Goal: Information Seeking & Learning: Learn about a topic

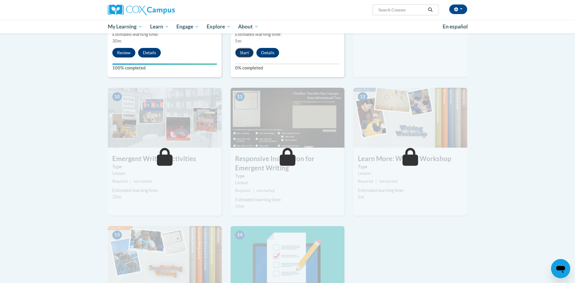
click at [248, 48] on button "Start" at bounding box center [244, 53] width 19 height 10
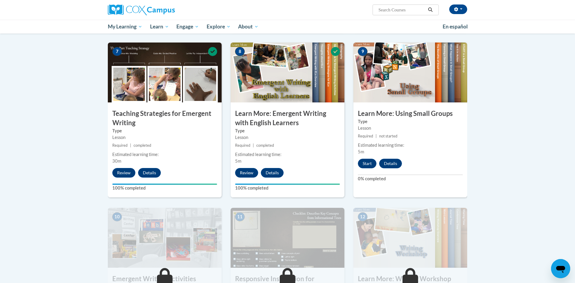
scroll to position [447, 0]
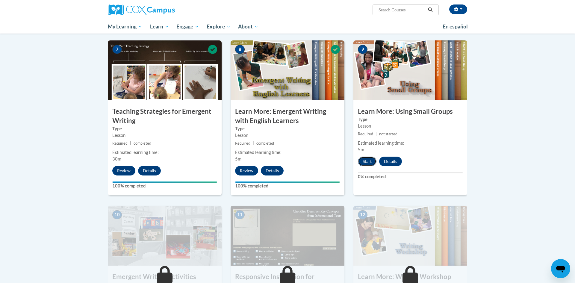
click at [367, 157] on button "Start" at bounding box center [367, 162] width 19 height 10
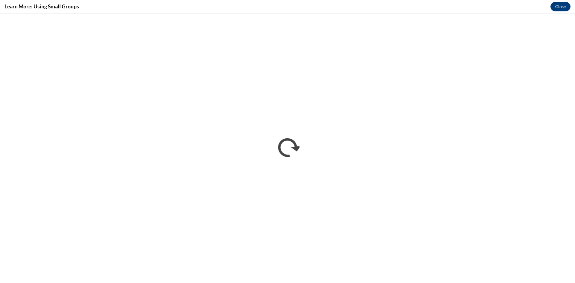
scroll to position [0, 0]
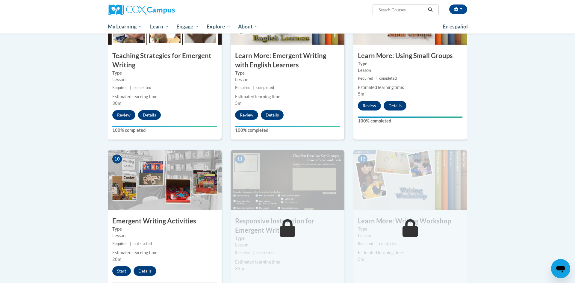
scroll to position [501, 0]
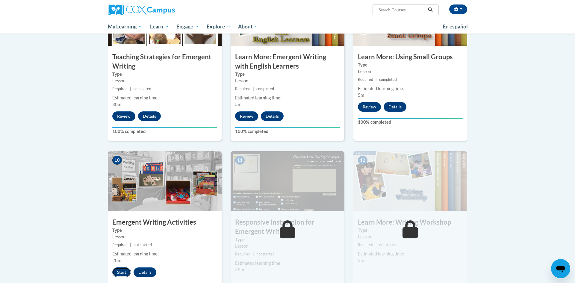
click at [122, 267] on button "Start" at bounding box center [121, 272] width 19 height 10
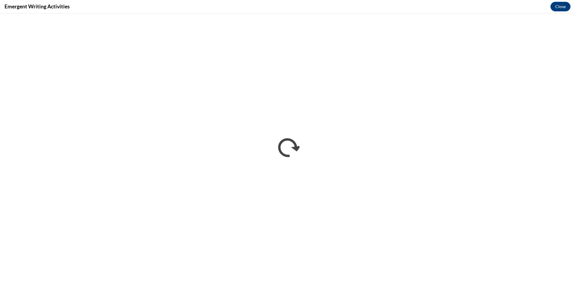
scroll to position [0, 0]
click at [229, 13] on div "Emergent Writing Activities Close" at bounding box center [287, 6] width 575 height 13
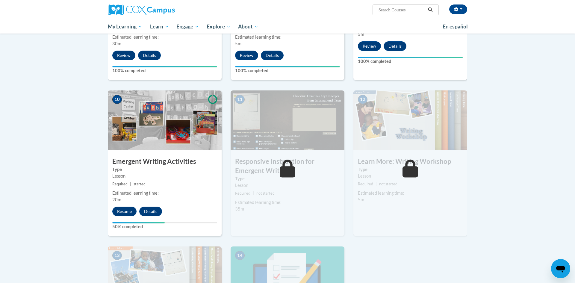
scroll to position [561, 0]
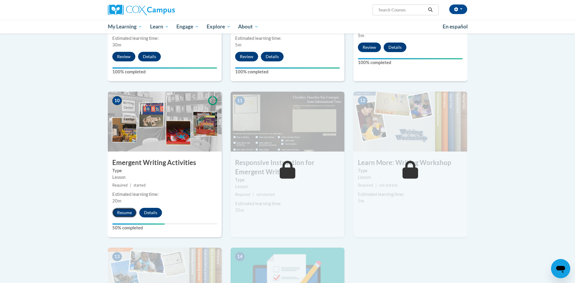
click at [124, 208] on button "Resume" at bounding box center [124, 213] width 24 height 10
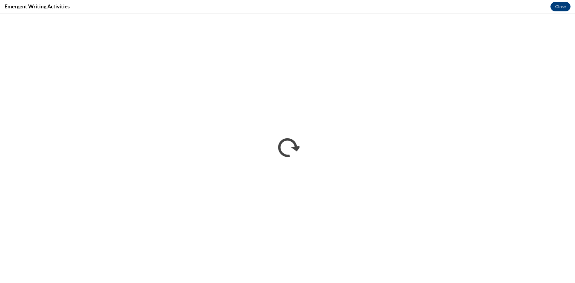
scroll to position [0, 0]
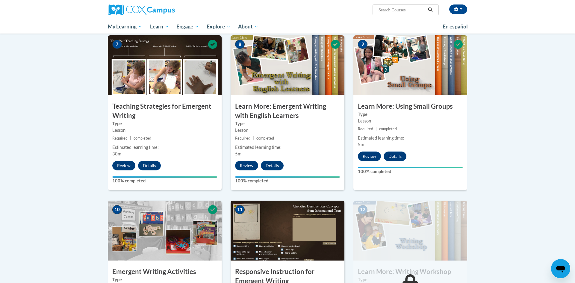
scroll to position [451, 0]
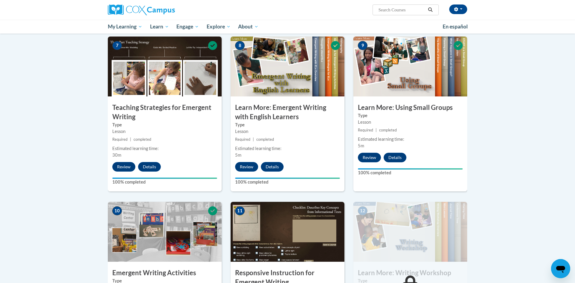
click at [560, 191] on body "Zeder Pough (America/Chicago UTC-05:00) My Profile Inbox My Transcripts Log Out…" at bounding box center [287, 102] width 575 height 1106
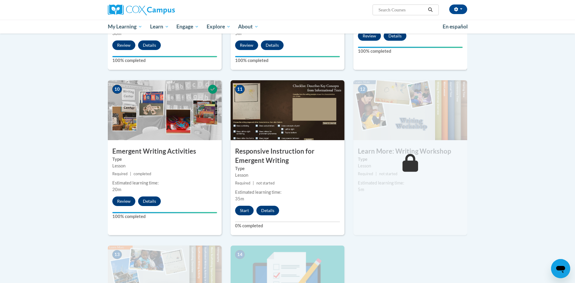
scroll to position [609, 0]
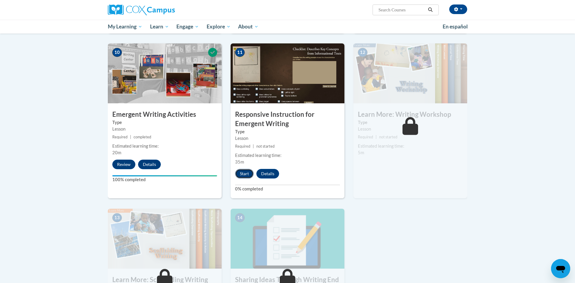
click at [247, 169] on button "Start" at bounding box center [244, 174] width 19 height 10
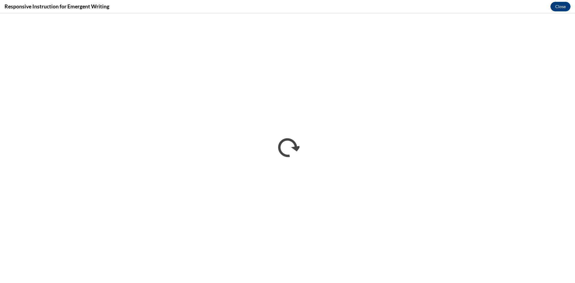
scroll to position [0, 0]
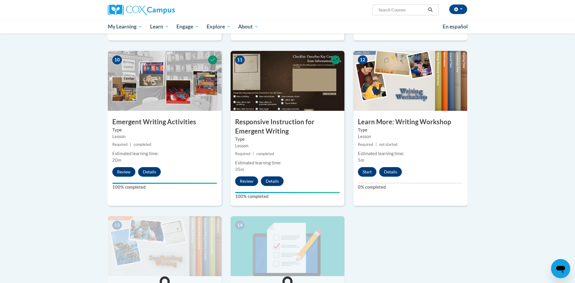
scroll to position [600, 0]
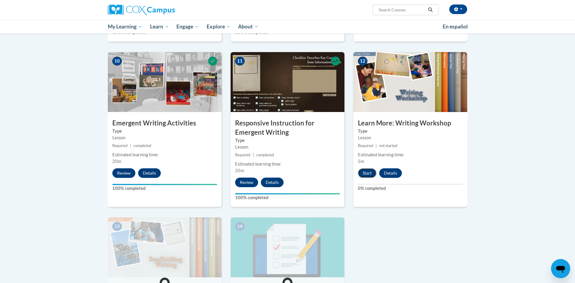
click at [367, 168] on button "Start" at bounding box center [367, 173] width 19 height 10
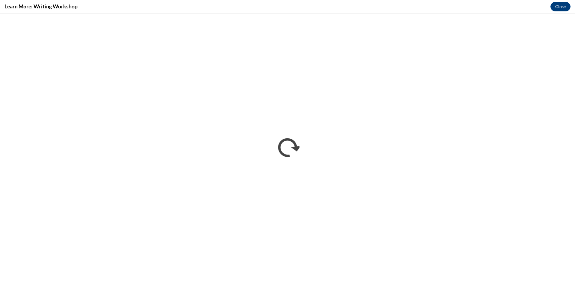
scroll to position [0, 0]
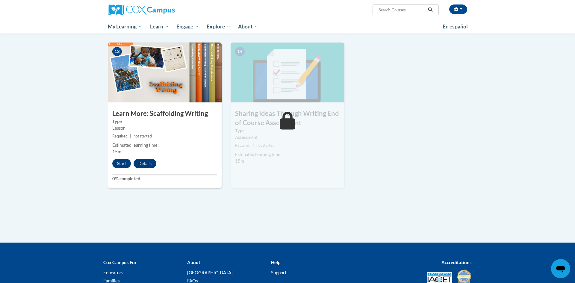
scroll to position [776, 0]
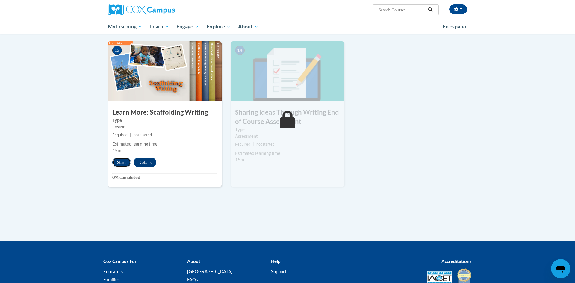
click at [122, 158] on button "Start" at bounding box center [121, 163] width 19 height 10
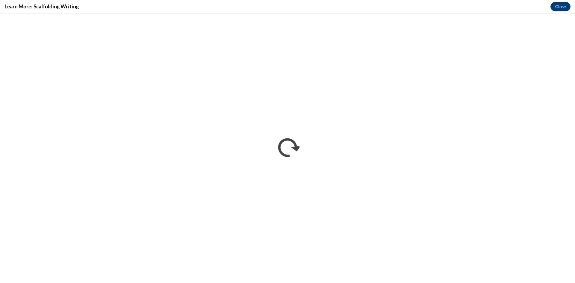
scroll to position [0, 0]
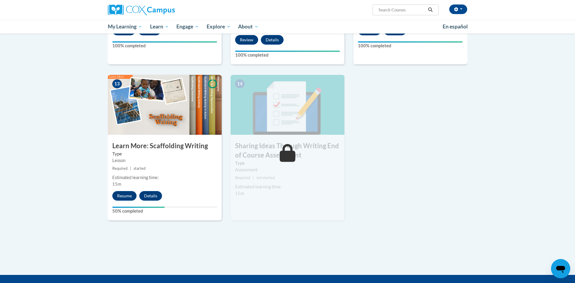
scroll to position [752, 0]
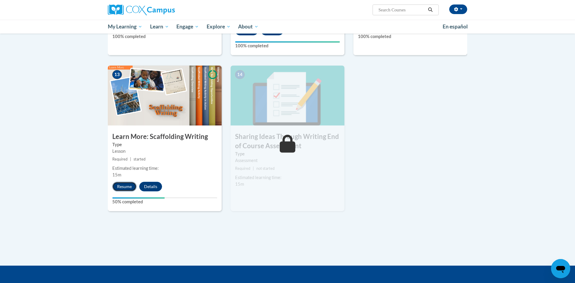
click at [125, 182] on button "Resume" at bounding box center [124, 187] width 24 height 10
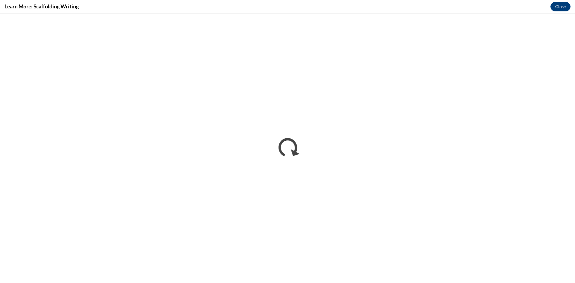
scroll to position [0, 0]
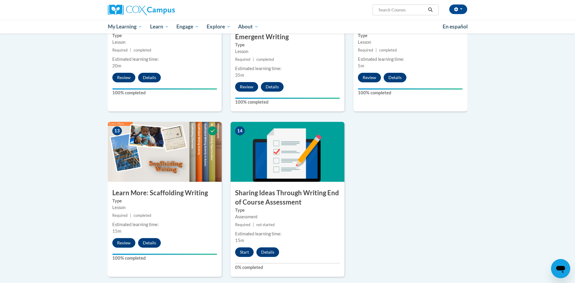
scroll to position [699, 0]
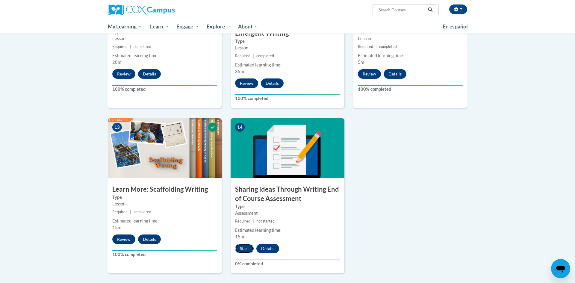
click at [244, 244] on button "Start" at bounding box center [244, 249] width 19 height 10
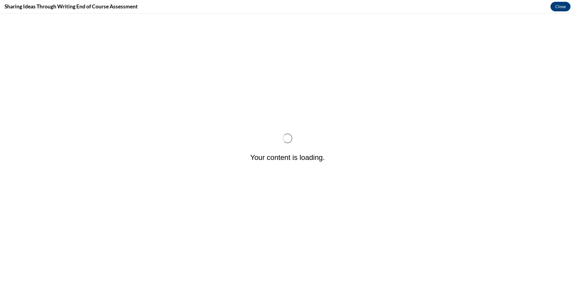
scroll to position [0, 0]
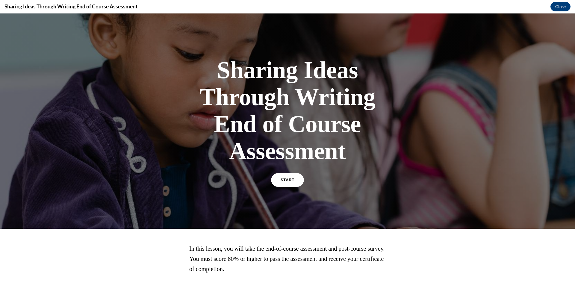
click at [288, 179] on span "START" at bounding box center [288, 180] width 14 height 4
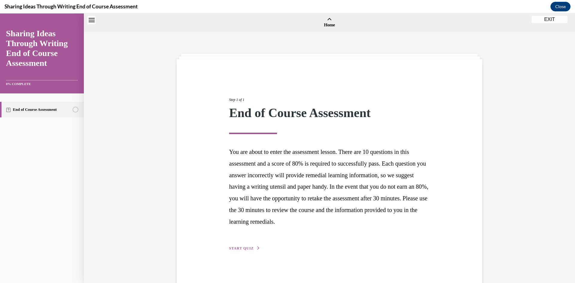
scroll to position [19, 0]
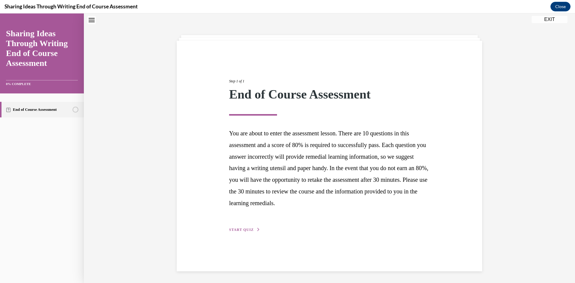
click at [238, 230] on span "START QUIZ" at bounding box center [241, 230] width 25 height 4
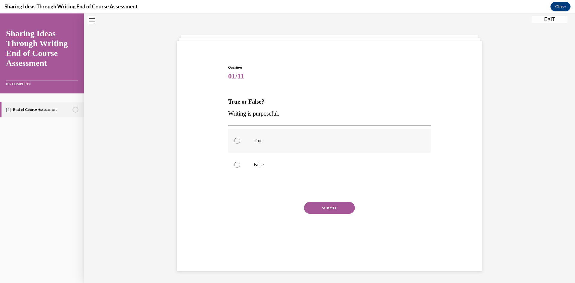
click at [236, 140] on div at bounding box center [237, 141] width 6 height 6
click at [236, 140] on input "True" at bounding box center [237, 141] width 6 height 6
radio input "true"
click at [326, 209] on button "SUBMIT" at bounding box center [329, 208] width 51 height 12
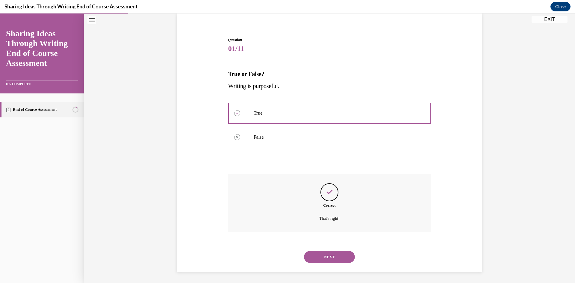
scroll to position [47, 0]
click at [332, 257] on button "NEXT" at bounding box center [329, 256] width 51 height 12
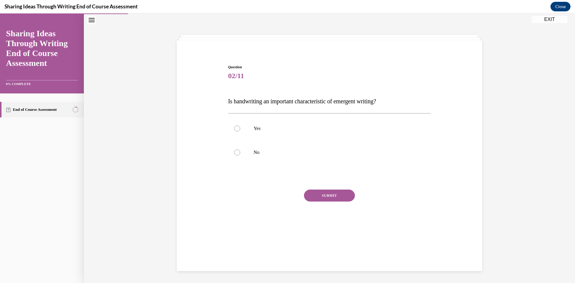
scroll to position [19, 0]
click at [238, 153] on div at bounding box center [237, 152] width 6 height 6
click at [238, 153] on input "No" at bounding box center [237, 152] width 6 height 6
radio input "true"
click at [332, 197] on button "SUBMIT" at bounding box center [329, 196] width 51 height 12
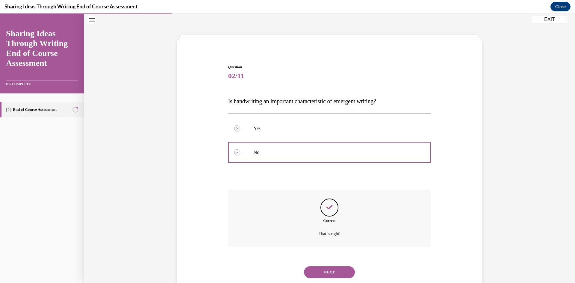
scroll to position [35, 0]
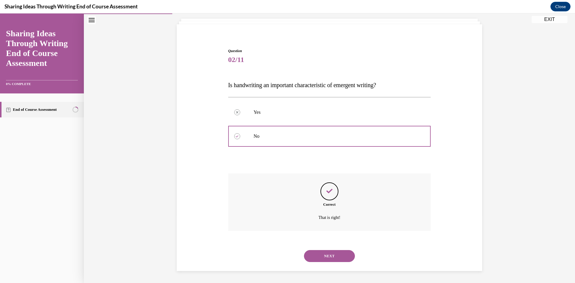
click at [334, 258] on button "NEXT" at bounding box center [329, 256] width 51 height 12
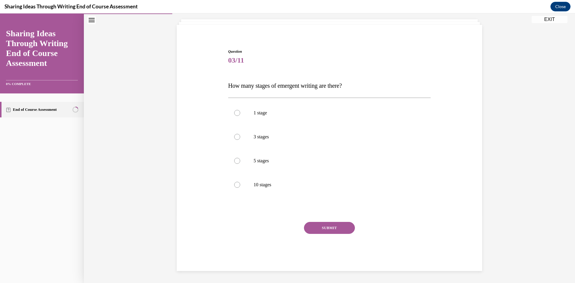
scroll to position [31, 0]
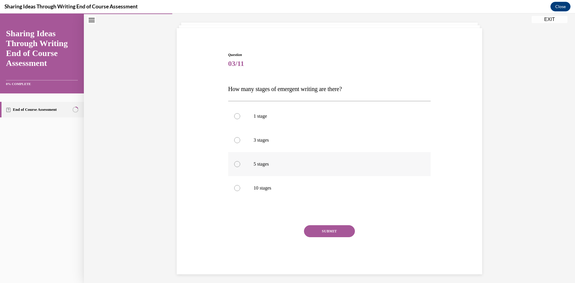
click at [238, 162] on div at bounding box center [237, 164] width 6 height 6
click at [238, 162] on input "5 stages" at bounding box center [237, 164] width 6 height 6
radio input "true"
click at [335, 230] on button "SUBMIT" at bounding box center [329, 231] width 51 height 12
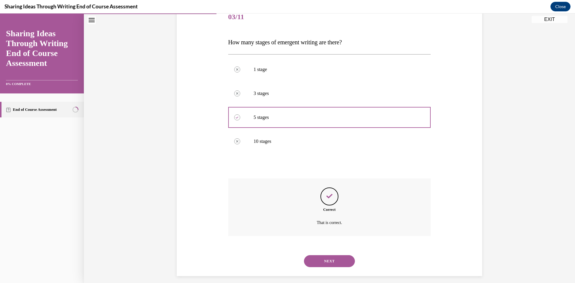
scroll to position [83, 0]
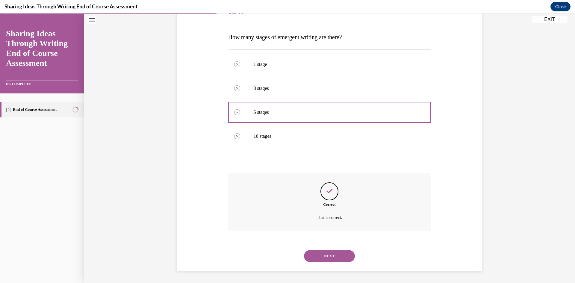
click at [339, 255] on button "NEXT" at bounding box center [329, 256] width 51 height 12
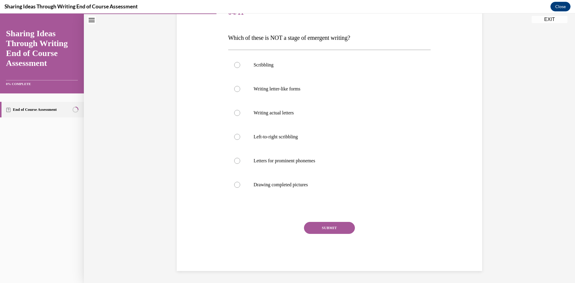
scroll to position [67, 0]
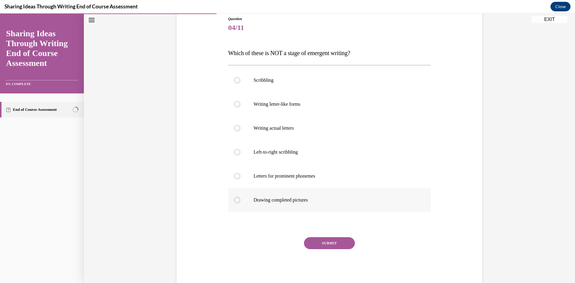
click at [240, 199] on label "Drawing completed pictures" at bounding box center [329, 200] width 203 height 24
click at [240, 199] on input "Drawing completed pictures" at bounding box center [237, 200] width 6 height 6
radio input "true"
click at [334, 240] on div "Question 04/11 Which of these is NOT a stage of emergent writing? Scribbling Wr…" at bounding box center [329, 151] width 203 height 270
click at [336, 244] on button "SUBMIT" at bounding box center [329, 243] width 51 height 12
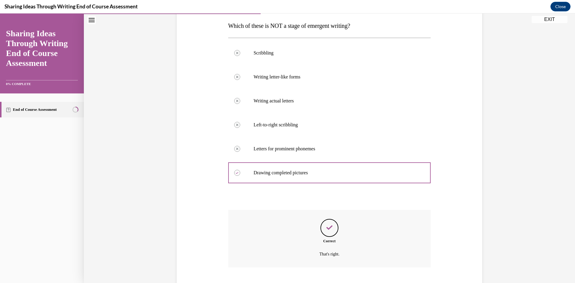
scroll to position [131, 0]
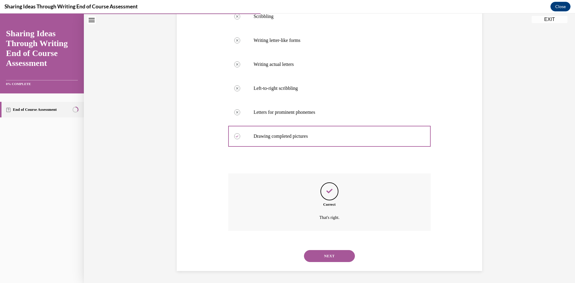
click at [330, 255] on button "NEXT" at bounding box center [329, 256] width 51 height 12
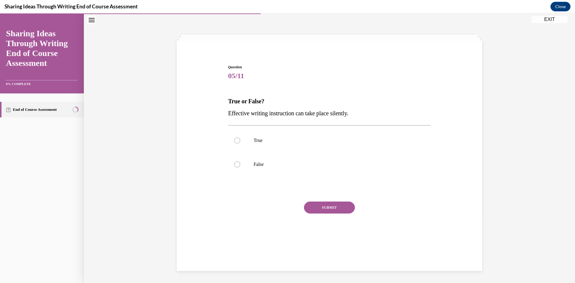
scroll to position [19, 0]
click at [239, 166] on div at bounding box center [237, 164] width 6 height 6
click at [239, 166] on input "False" at bounding box center [237, 164] width 6 height 6
radio input "true"
click at [335, 207] on button "SUBMIT" at bounding box center [329, 208] width 51 height 12
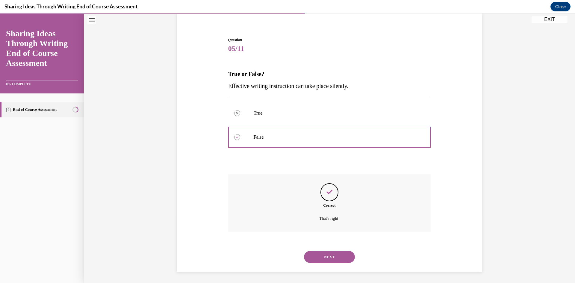
scroll to position [47, 0]
click at [327, 255] on button "NEXT" at bounding box center [329, 256] width 51 height 12
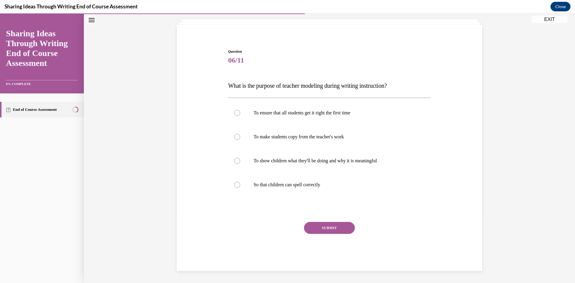
scroll to position [19, 0]
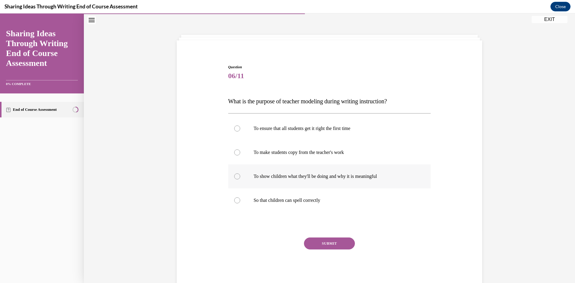
click at [240, 179] on label "To show children what they'll be doing and why it is meaningful" at bounding box center [329, 176] width 203 height 24
click at [240, 179] on input "To show children what they'll be doing and why it is meaningful" at bounding box center [237, 176] width 6 height 6
radio input "true"
click at [321, 246] on button "SUBMIT" at bounding box center [329, 244] width 51 height 12
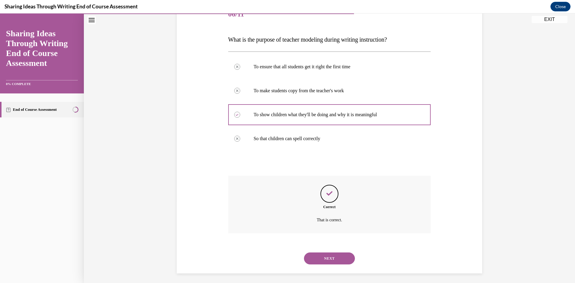
scroll to position [83, 0]
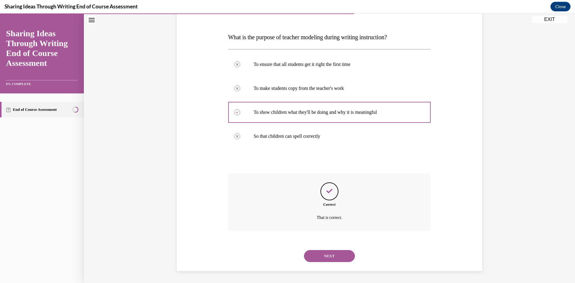
click at [329, 254] on button "NEXT" at bounding box center [329, 256] width 51 height 12
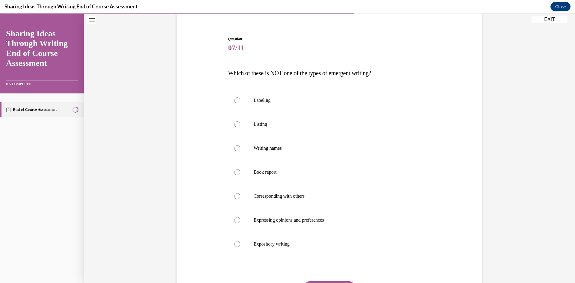
scroll to position [67, 0]
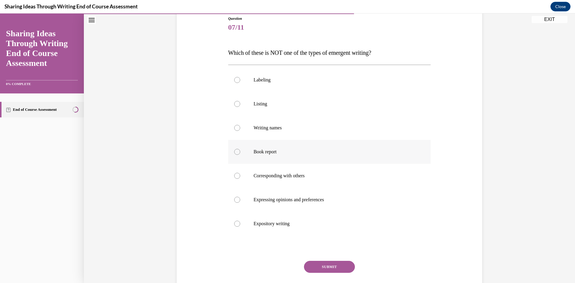
click at [239, 152] on div at bounding box center [237, 152] width 6 height 6
click at [239, 152] on input "Book report" at bounding box center [237, 152] width 6 height 6
radio input "true"
click at [317, 266] on button "SUBMIT" at bounding box center [329, 267] width 51 height 12
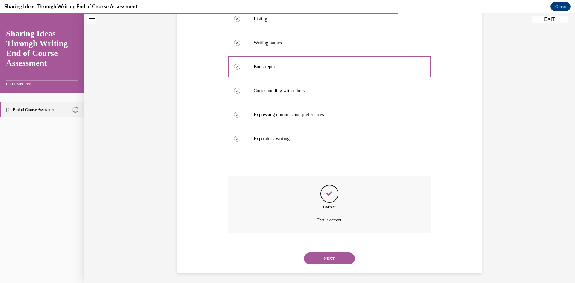
scroll to position [155, 0]
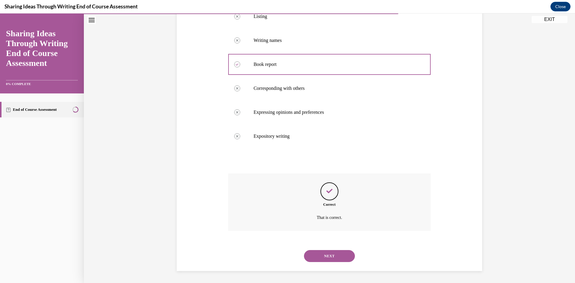
click at [330, 255] on button "NEXT" at bounding box center [329, 256] width 51 height 12
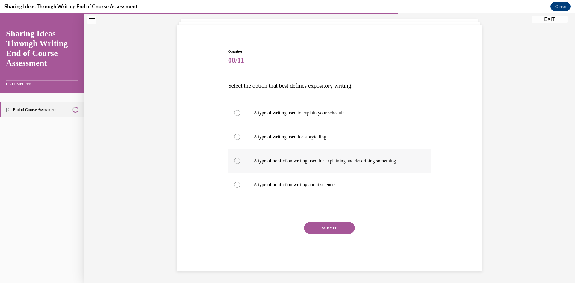
click at [238, 161] on div at bounding box center [237, 161] width 6 height 6
click at [238, 161] on input "A type of nonfiction writing used for explaining and describing something" at bounding box center [237, 161] width 6 height 6
radio input "true"
click at [325, 226] on button "SUBMIT" at bounding box center [329, 228] width 51 height 12
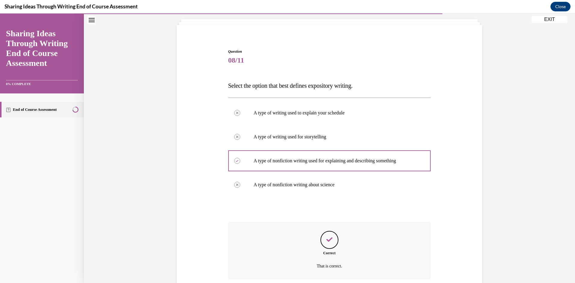
scroll to position [83, 0]
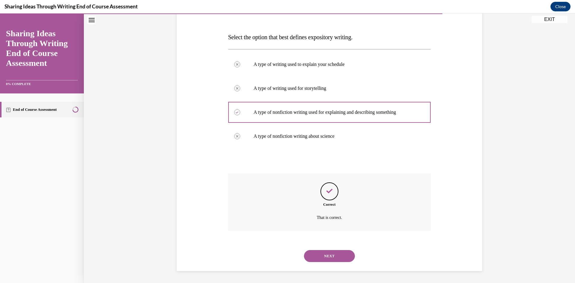
click at [329, 255] on button "NEXT" at bounding box center [329, 256] width 51 height 12
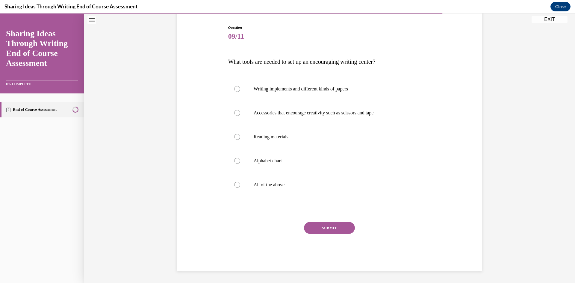
scroll to position [58, 0]
click at [239, 185] on div at bounding box center [237, 185] width 6 height 6
click at [239, 185] on input "All of the above" at bounding box center [237, 185] width 6 height 6
radio input "true"
click at [330, 224] on button "SUBMIT" at bounding box center [329, 228] width 51 height 12
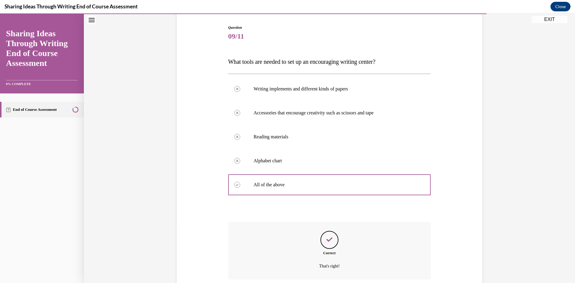
scroll to position [107, 0]
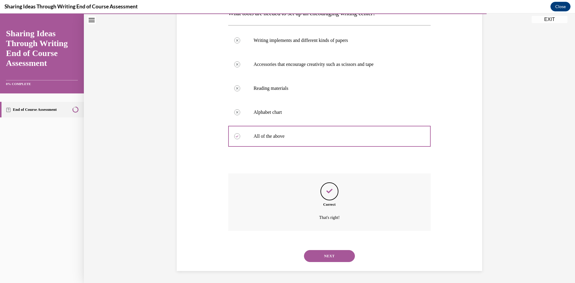
click at [334, 253] on button "NEXT" at bounding box center [329, 256] width 51 height 12
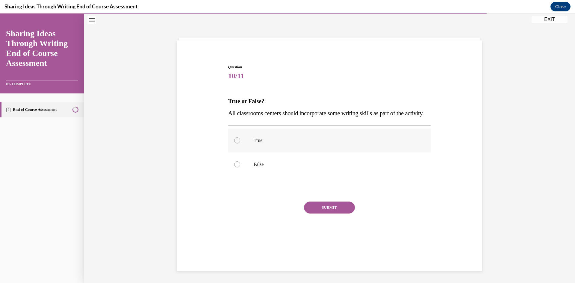
click at [238, 143] on div at bounding box center [237, 140] width 6 height 6
click at [238, 143] on input "True" at bounding box center [237, 140] width 6 height 6
radio input "true"
drag, startPoint x: 321, startPoint y: 217, endPoint x: 319, endPoint y: 214, distance: 3.4
click at [321, 214] on button "SUBMIT" at bounding box center [329, 208] width 51 height 12
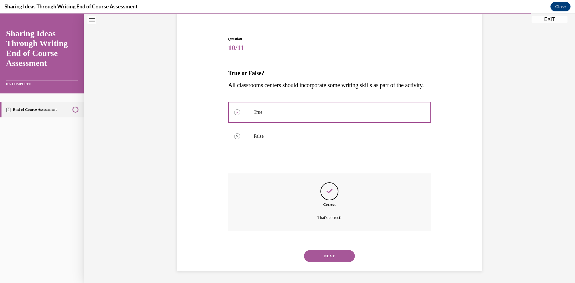
scroll to position [59, 0]
click at [332, 255] on button "NEXT" at bounding box center [329, 256] width 51 height 12
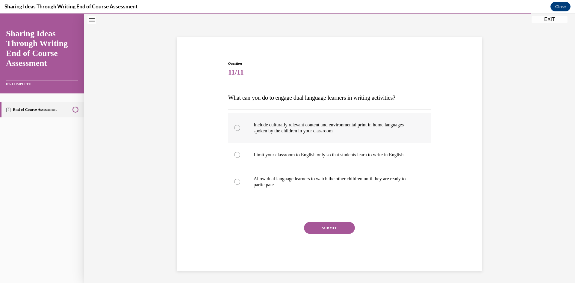
click at [239, 126] on div at bounding box center [237, 128] width 6 height 6
click at [239, 126] on input "Include culturally relevant content and environmental print in home languages s…" at bounding box center [237, 128] width 6 height 6
radio input "true"
click at [318, 229] on button "SUBMIT" at bounding box center [329, 228] width 51 height 12
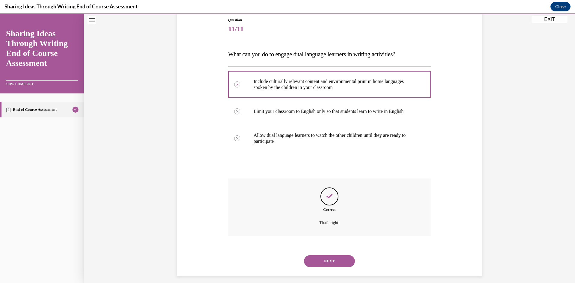
scroll to position [71, 0]
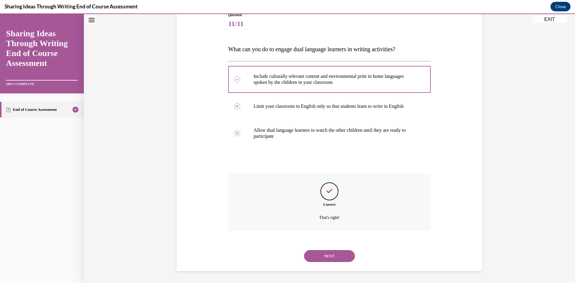
drag, startPoint x: 324, startPoint y: 253, endPoint x: 322, endPoint y: 250, distance: 3.8
click at [324, 253] on button "NEXT" at bounding box center [329, 256] width 51 height 12
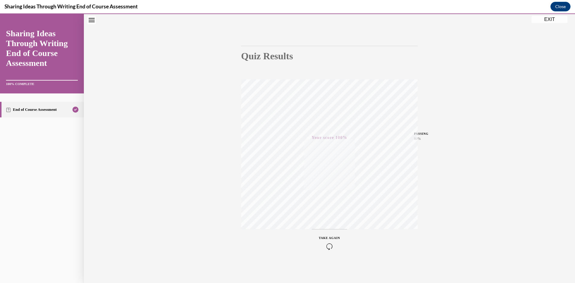
click at [549, 21] on button "EXIT" at bounding box center [550, 19] width 36 height 7
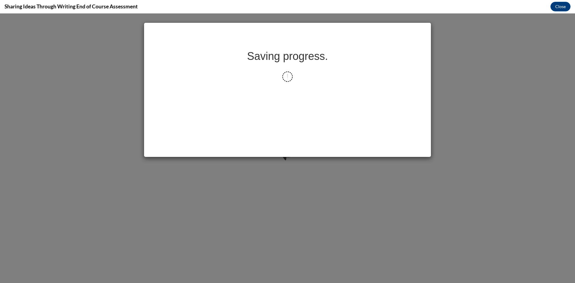
scroll to position [0, 0]
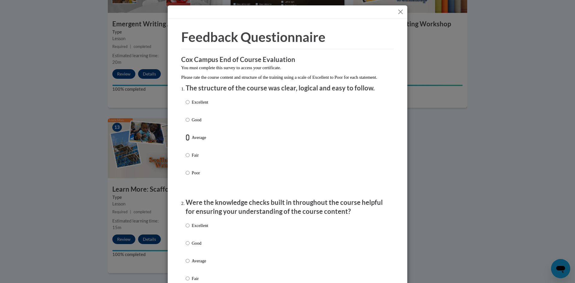
click at [188, 141] on input "Average" at bounding box center [188, 137] width 4 height 7
radio input "true"
click at [187, 264] on input "Average" at bounding box center [188, 261] width 4 height 7
radio input "true"
click at [402, 10] on button "Close" at bounding box center [400, 11] width 7 height 7
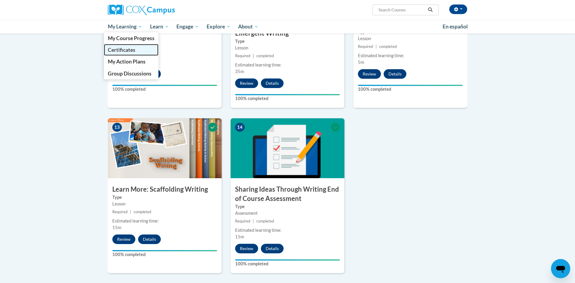
click at [128, 48] on span "Certificates" at bounding box center [122, 50] width 28 height 6
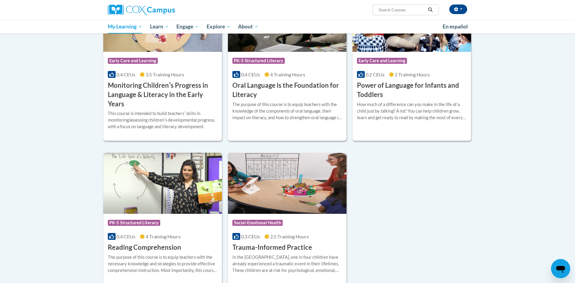
scroll to position [449, 0]
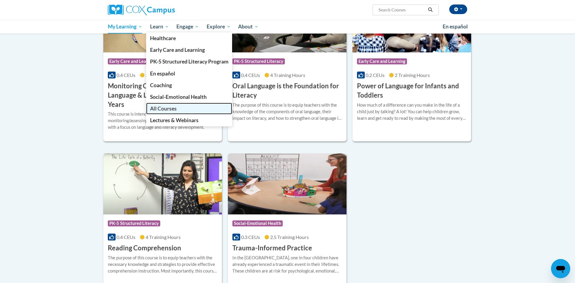
click at [155, 109] on span "All Courses" at bounding box center [163, 108] width 27 height 6
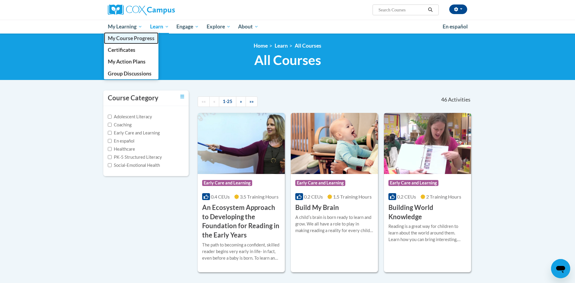
click at [141, 38] on span "My Course Progress" at bounding box center [131, 38] width 47 height 6
click at [142, 39] on span "My Course Progress" at bounding box center [131, 38] width 47 height 6
